Goal: Task Accomplishment & Management: Complete application form

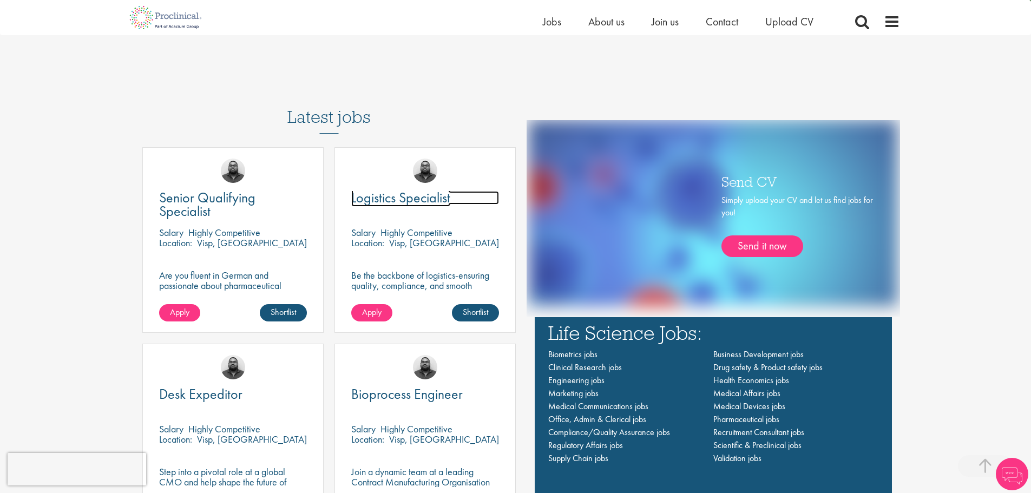
scroll to position [649, 0]
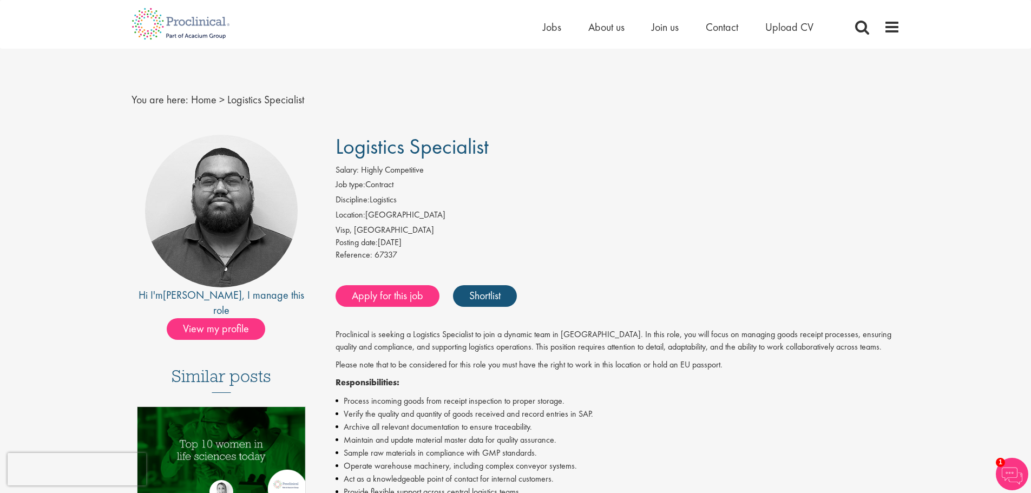
click at [497, 218] on li "Location: Switzerland" at bounding box center [617, 216] width 564 height 15
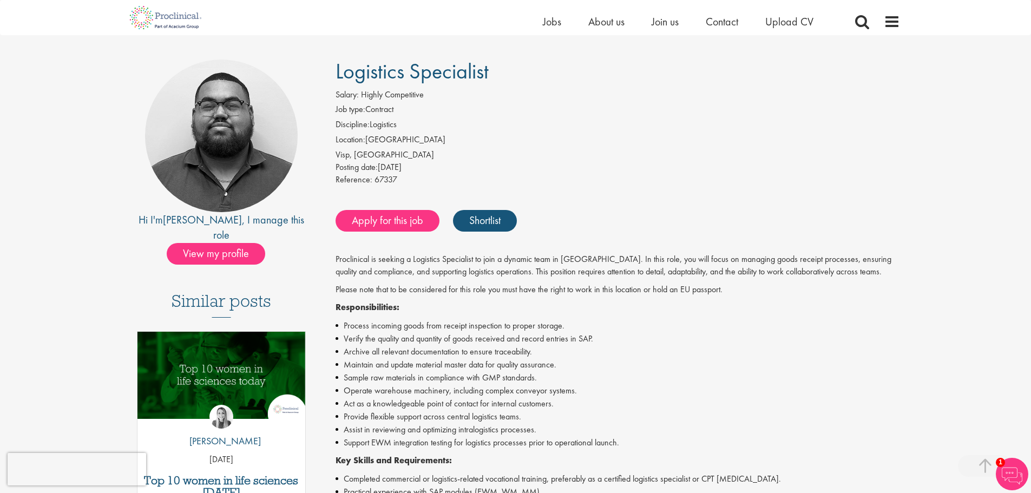
scroll to position [54, 0]
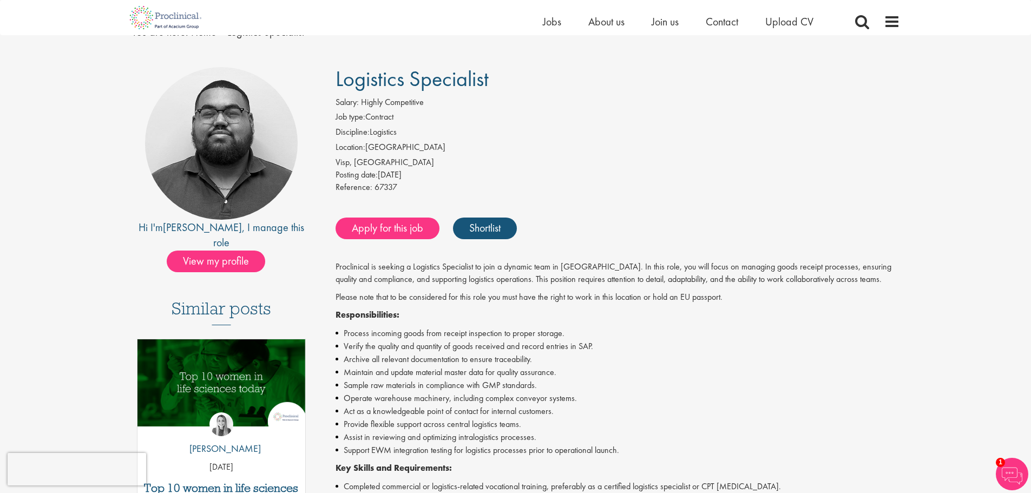
click at [342, 157] on div "Visp, [GEOGRAPHIC_DATA]" at bounding box center [617, 162] width 564 height 12
copy div "Visp"
click at [669, 22] on span "Join us" at bounding box center [664, 22] width 27 height 14
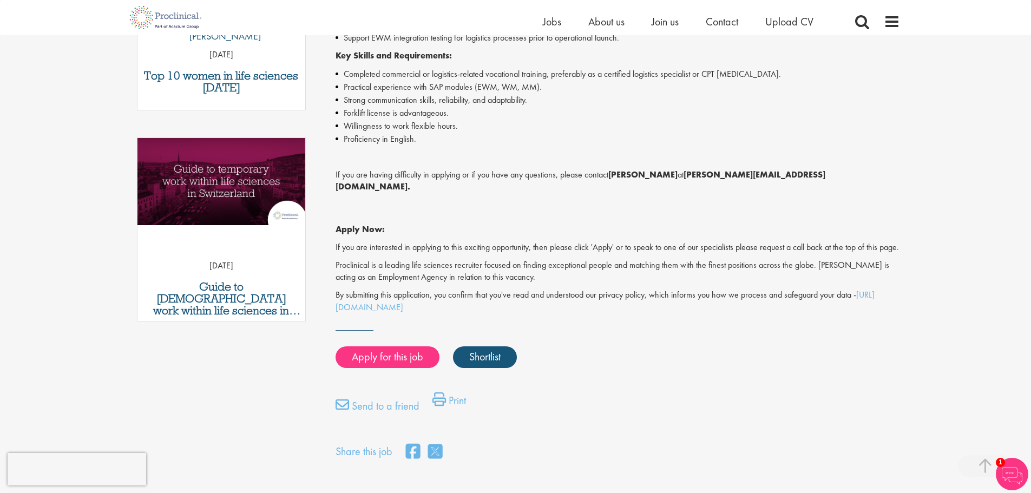
scroll to position [433, 0]
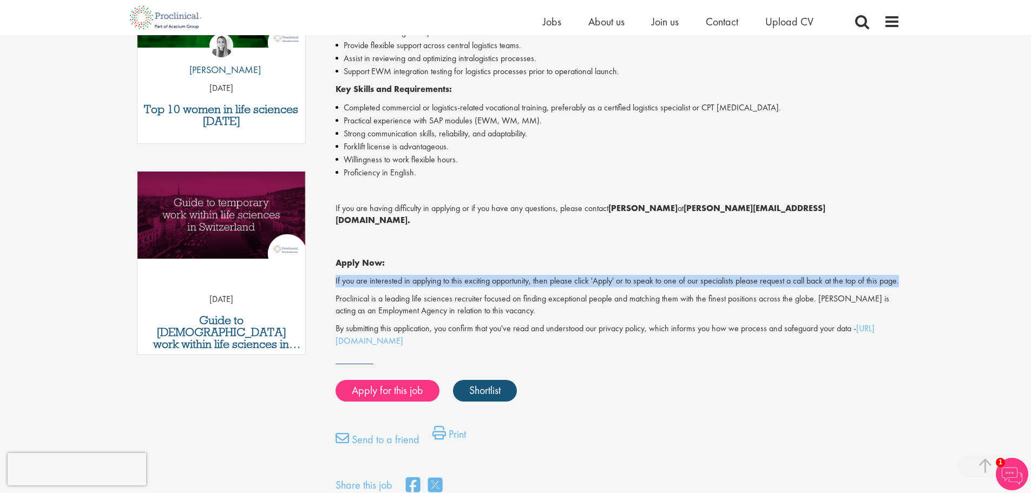
drag, startPoint x: 499, startPoint y: 254, endPoint x: 878, endPoint y: 275, distance: 379.3
click at [878, 275] on div "Proclinical is seeking a Logistics Specialist to join a dynamic team in Switzer…" at bounding box center [617, 114] width 564 height 465
click at [878, 275] on p "If you are interested in applying to this exciting opportunity, then please cli…" at bounding box center [617, 281] width 564 height 12
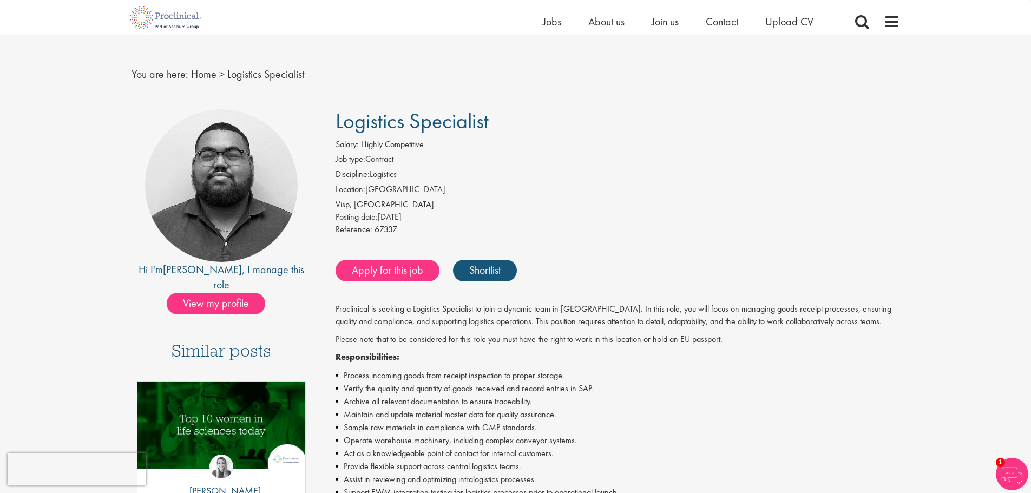
scroll to position [0, 0]
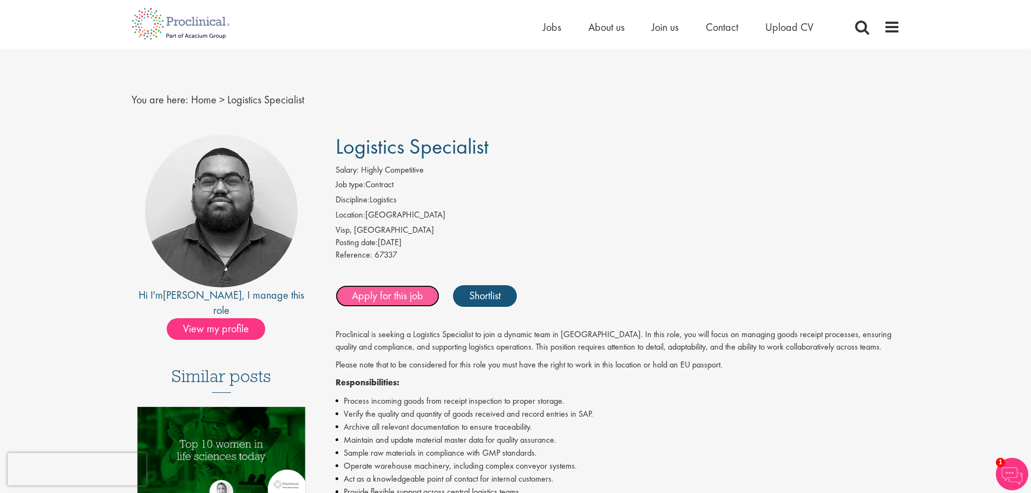
click at [417, 294] on link "Apply for this job" at bounding box center [387, 296] width 104 height 22
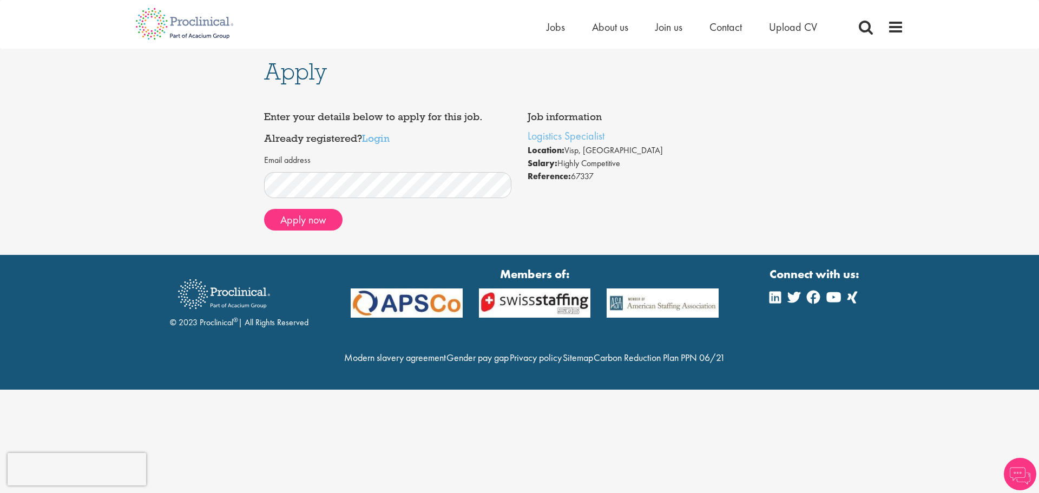
click at [396, 215] on div "Apply now" at bounding box center [388, 220] width 248 height 22
drag, startPoint x: 569, startPoint y: 130, endPoint x: 553, endPoint y: 141, distance: 19.4
click at [325, 220] on button "Apply now" at bounding box center [303, 220] width 78 height 22
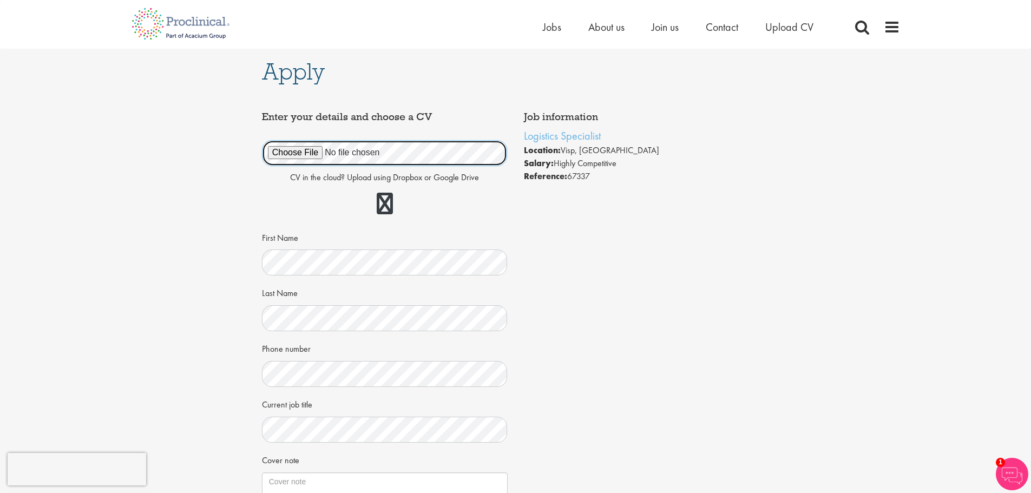
click at [736, 221] on div "Job information Logistics Specialist Location: [GEOGRAPHIC_DATA], [GEOGRAPHIC_D…" at bounding box center [516, 356] width 524 height 500
